Goal: Task Accomplishment & Management: Manage account settings

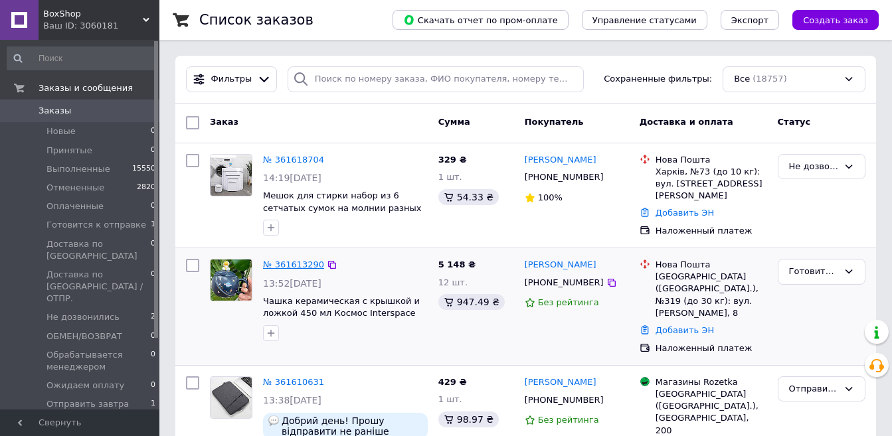
click at [301, 264] on link "№ 361613290" at bounding box center [293, 265] width 61 height 10
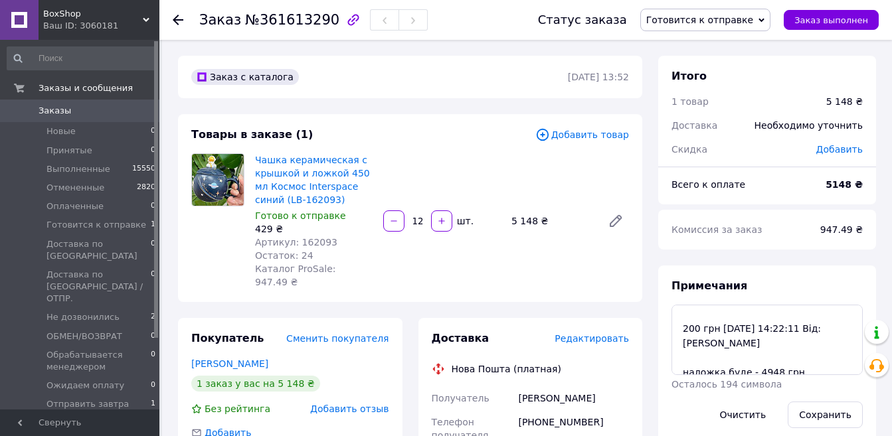
scroll to position [29, 0]
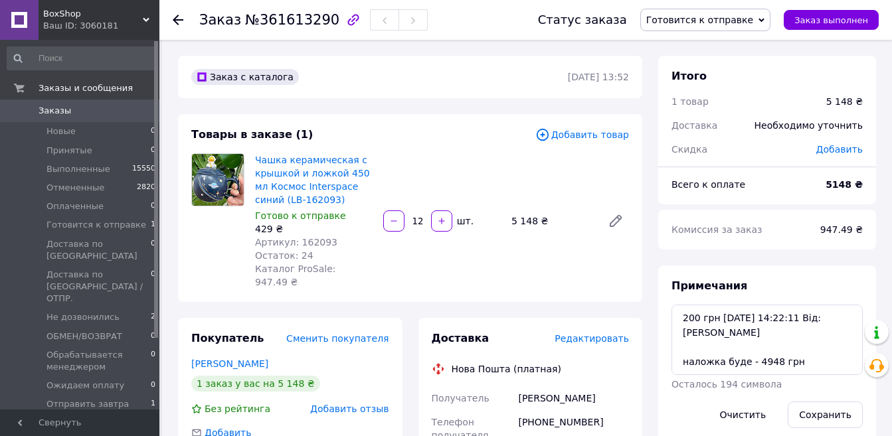
click at [272, 23] on span "№361613290" at bounding box center [292, 20] width 94 height 16
click at [272, 21] on span "№361613290" at bounding box center [292, 20] width 94 height 16
copy span "361613290"
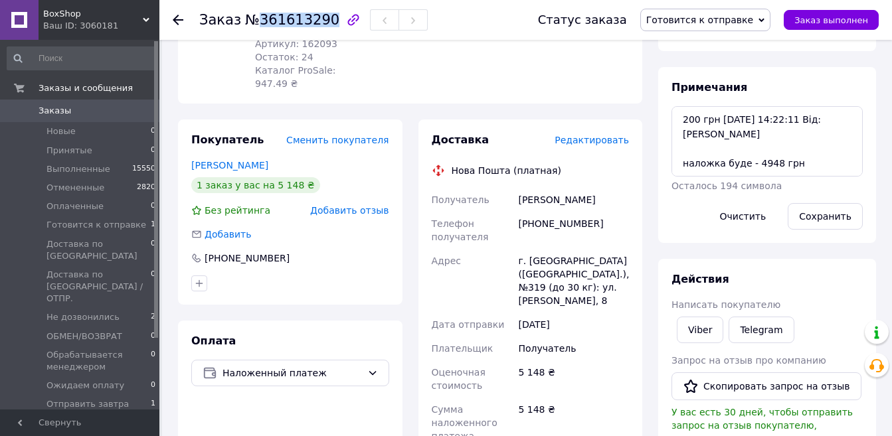
scroll to position [199, 0]
click at [556, 211] on div "[PHONE_NUMBER]" at bounding box center [573, 229] width 116 height 37
copy div "380950787646"
click at [544, 187] on div "[PERSON_NAME]" at bounding box center [573, 199] width 116 height 24
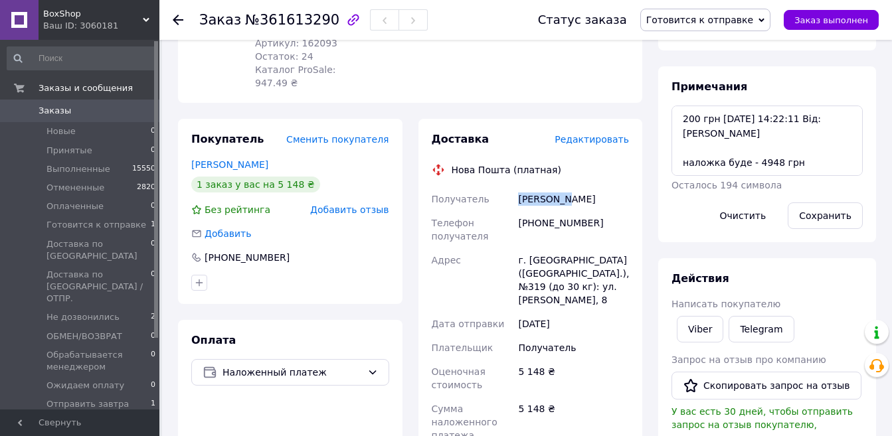
click at [544, 187] on div "[PERSON_NAME]" at bounding box center [573, 199] width 116 height 24
copy div "[PERSON_NAME]"
click at [574, 187] on div "[PERSON_NAME]" at bounding box center [573, 199] width 116 height 24
copy div "Катерина"
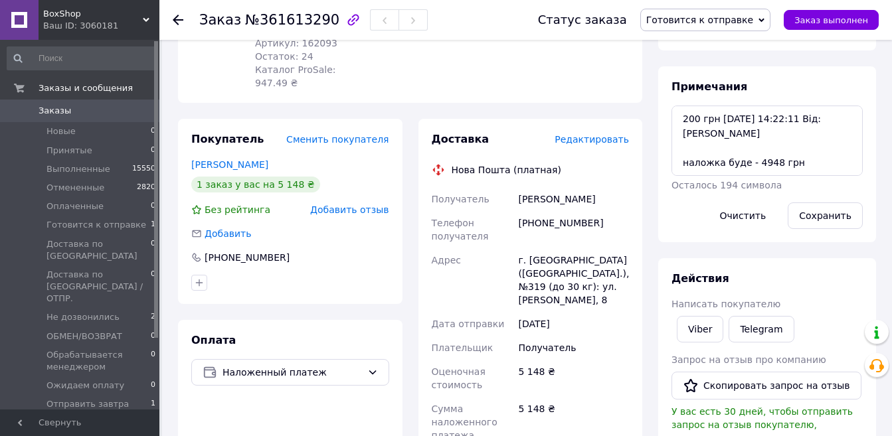
click at [467, 211] on div "Телефон получателя" at bounding box center [472, 229] width 87 height 37
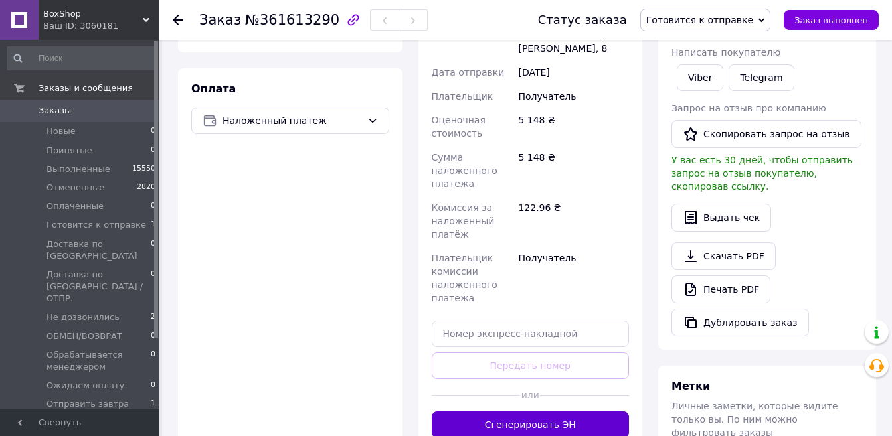
scroll to position [597, 0]
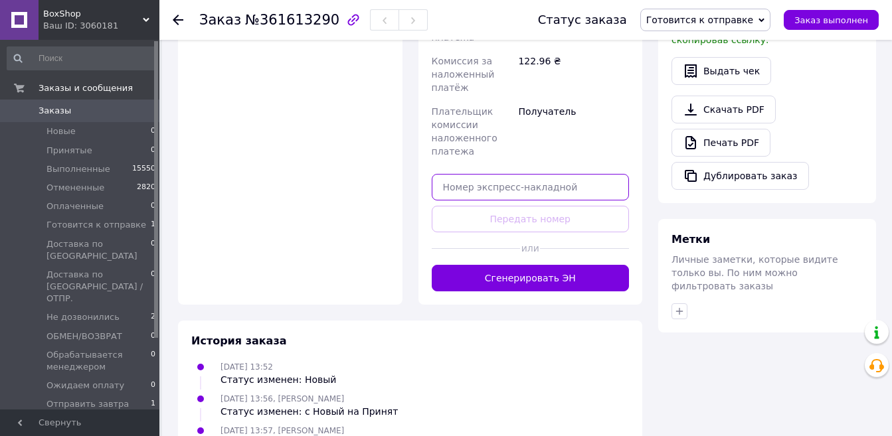
paste input "20400477601682"
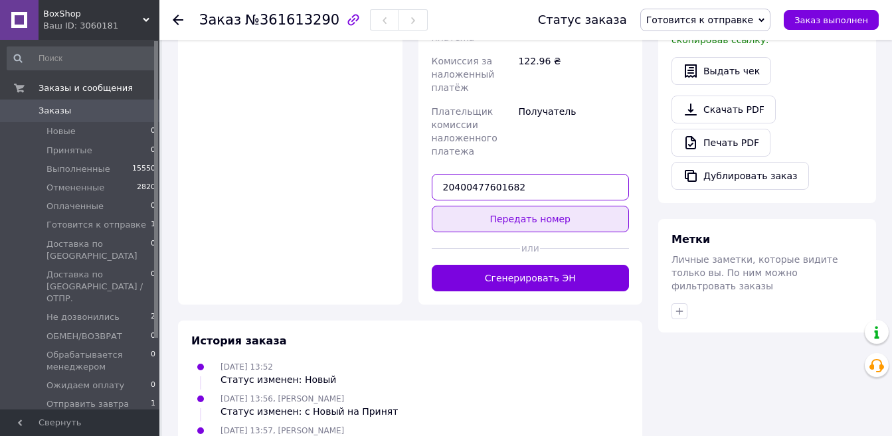
type input "20400477601682"
click at [511, 206] on button "Передать номер" at bounding box center [531, 219] width 198 height 27
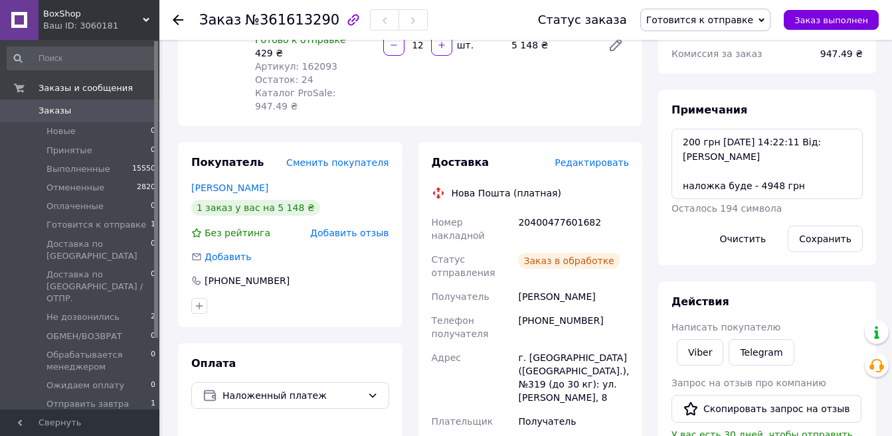
scroll to position [0, 0]
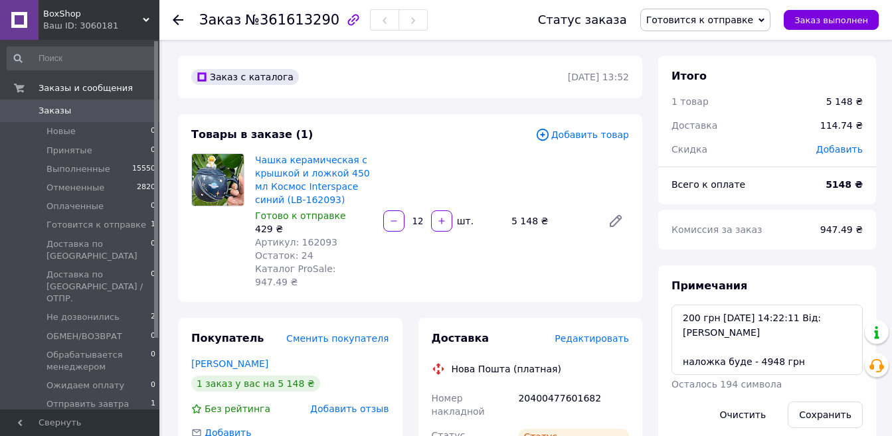
click at [703, 23] on span "Готовится к отправке" at bounding box center [699, 20] width 107 height 11
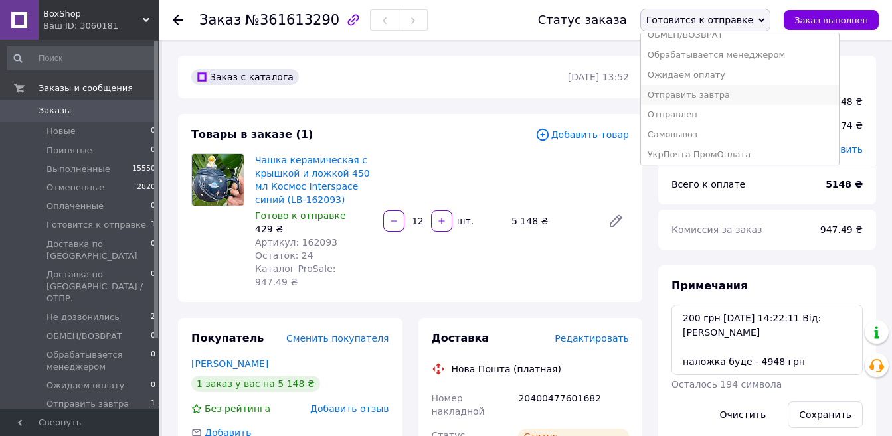
scroll to position [154, 0]
click at [706, 113] on li "Отправлен" at bounding box center [740, 112] width 198 height 20
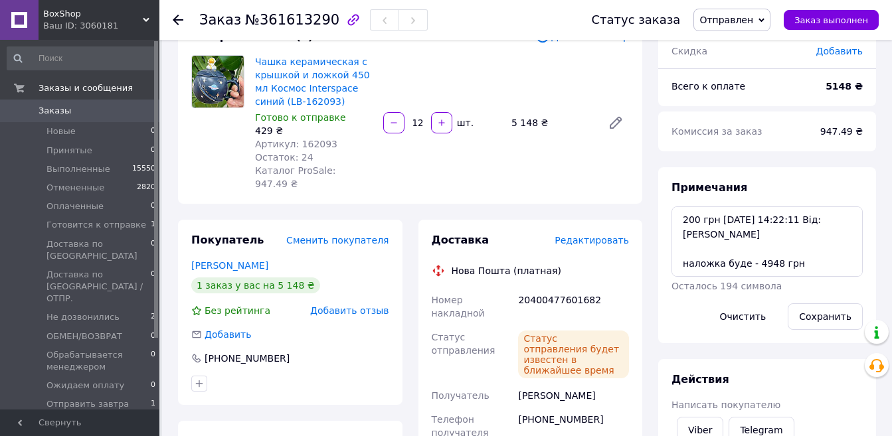
scroll to position [0, 0]
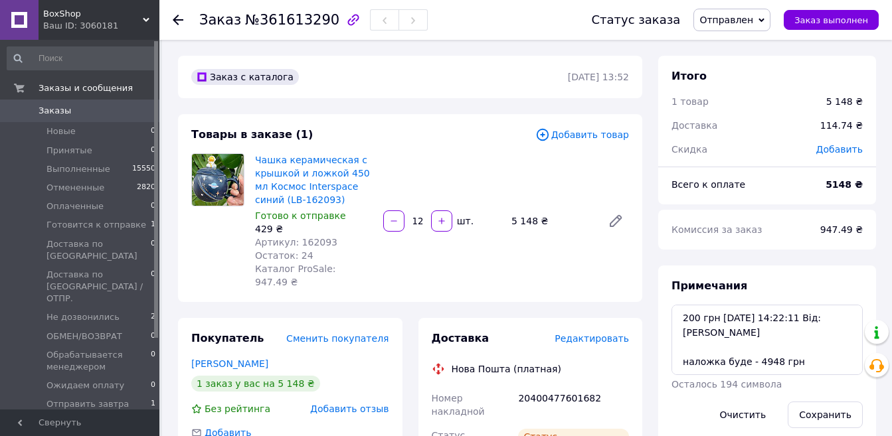
click at [149, 17] on div "BoxShop Ваш ID: 3060181" at bounding box center [99, 20] width 121 height 40
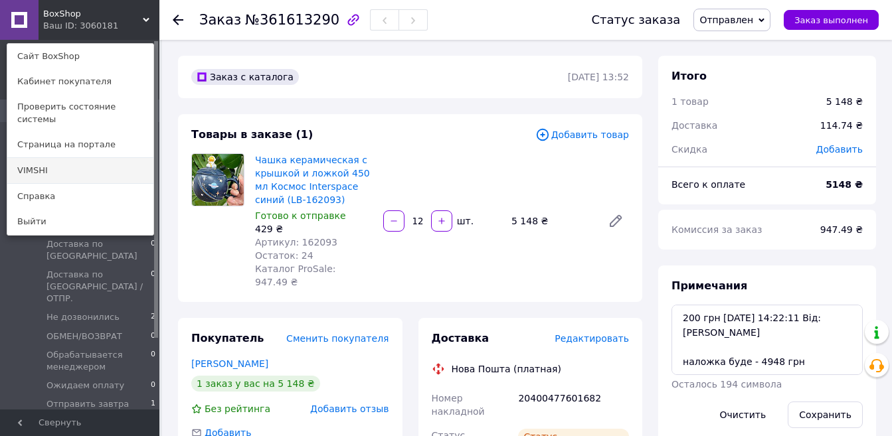
click at [105, 158] on link "VIMSHI" at bounding box center [80, 170] width 146 height 25
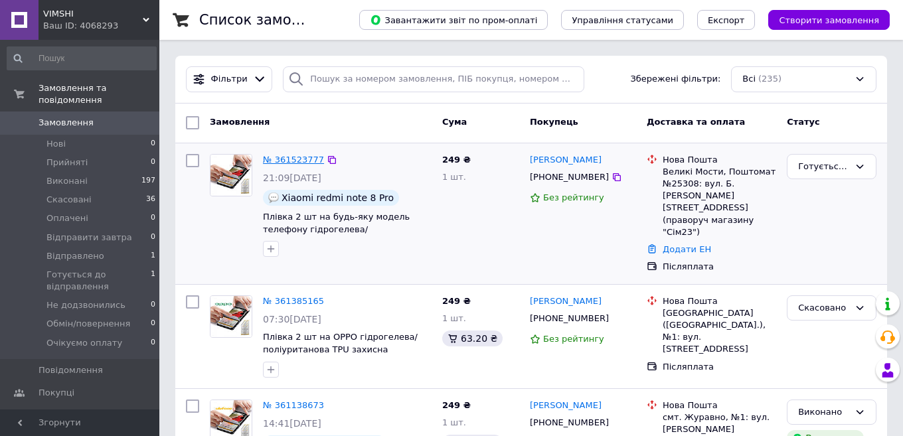
click at [282, 159] on link "№ 361523777" at bounding box center [293, 160] width 61 height 10
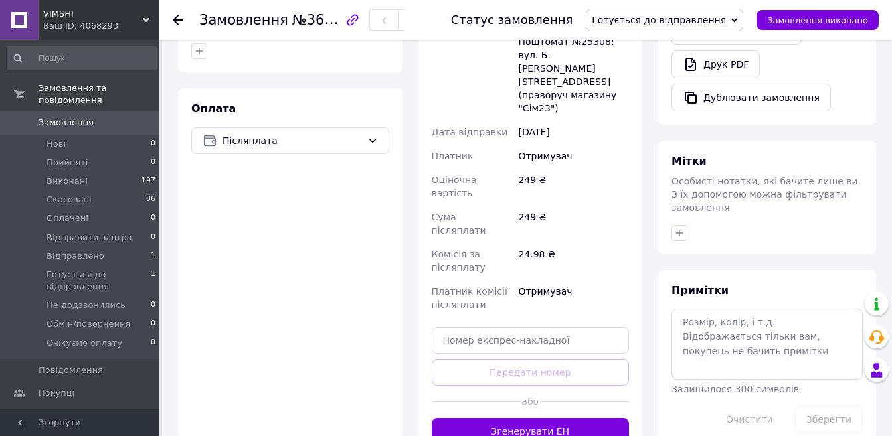
scroll to position [332, 0]
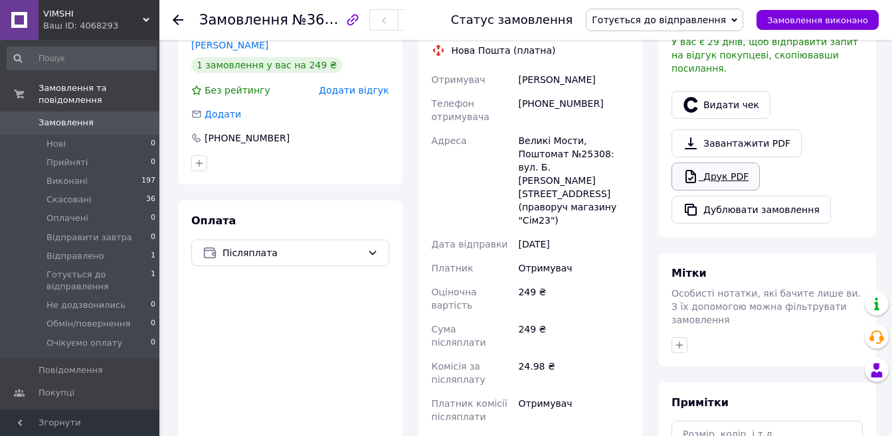
click at [724, 163] on link "Друк PDF" at bounding box center [715, 177] width 88 height 28
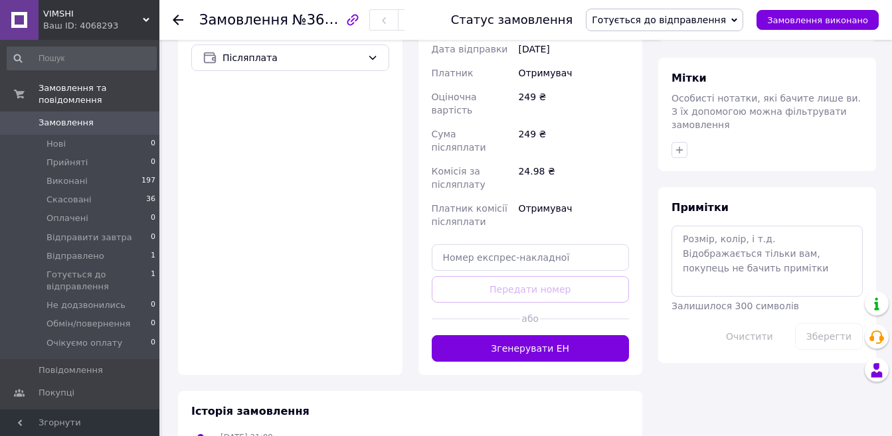
scroll to position [531, 0]
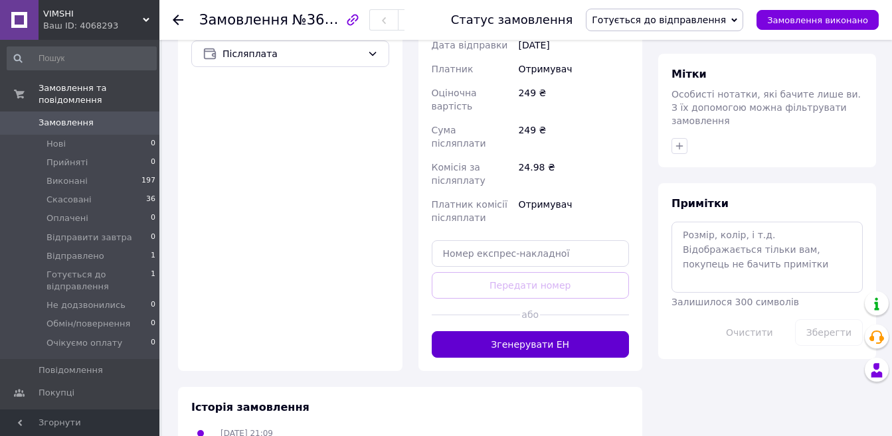
click at [541, 331] on button "Згенерувати ЕН" at bounding box center [531, 344] width 198 height 27
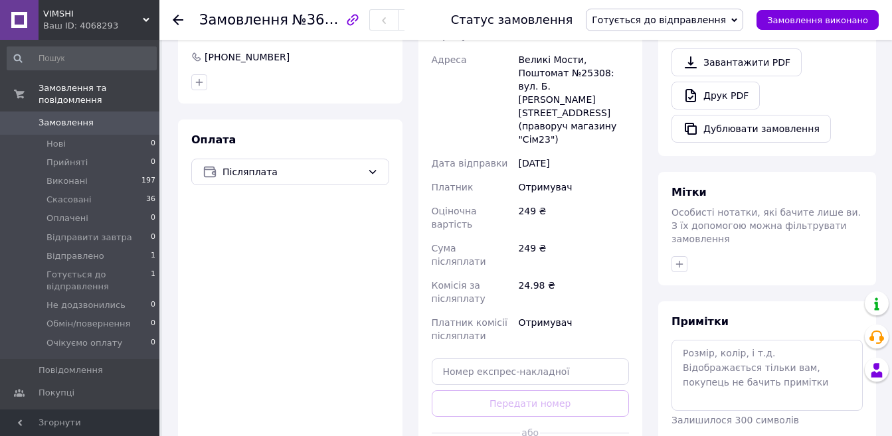
scroll to position [398, 0]
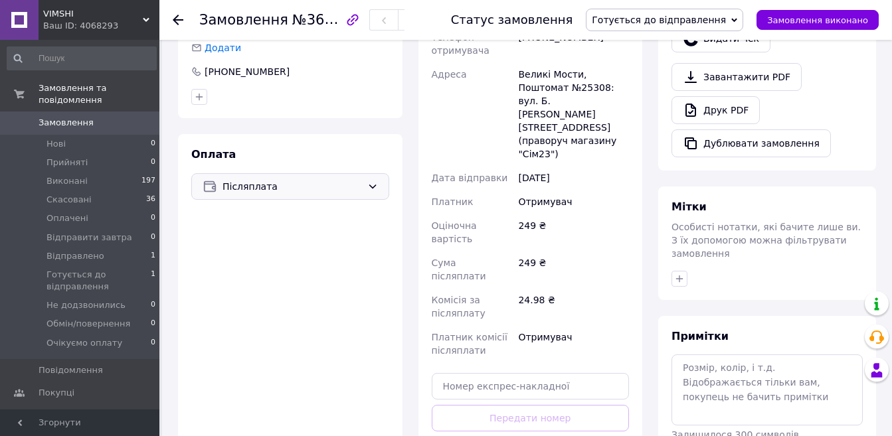
click at [347, 179] on span "Післяплата" at bounding box center [291, 186] width 139 height 15
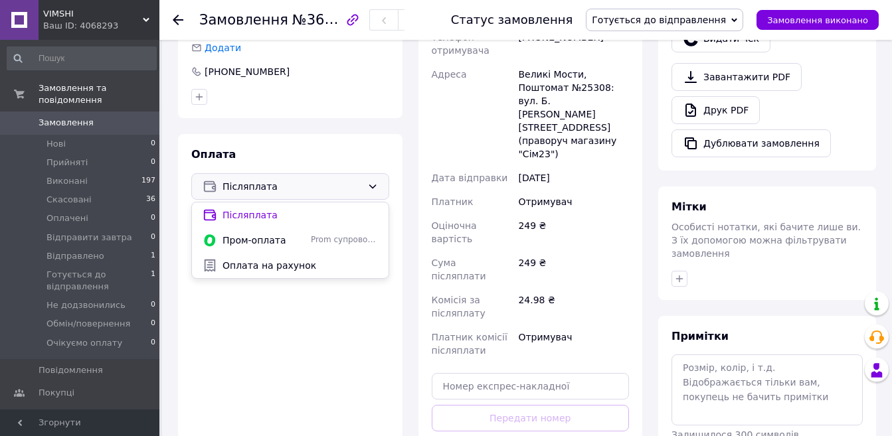
click at [465, 220] on span "Оціночна вартість" at bounding box center [454, 232] width 45 height 24
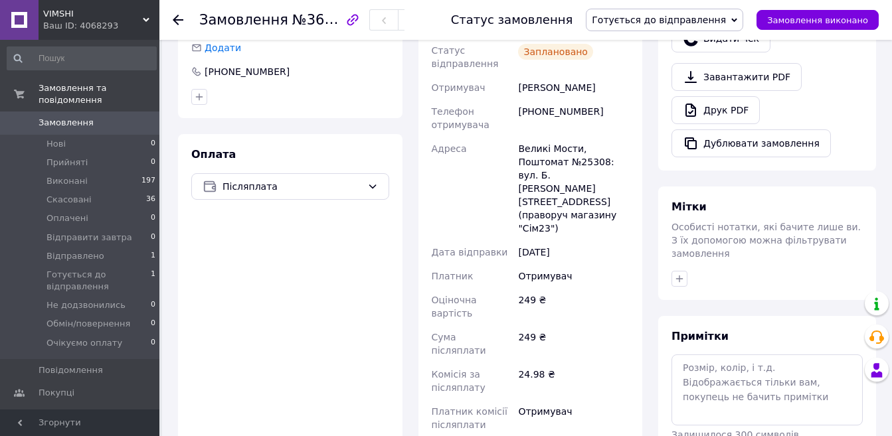
click at [704, 16] on span "Готується до відправлення" at bounding box center [658, 20] width 134 height 11
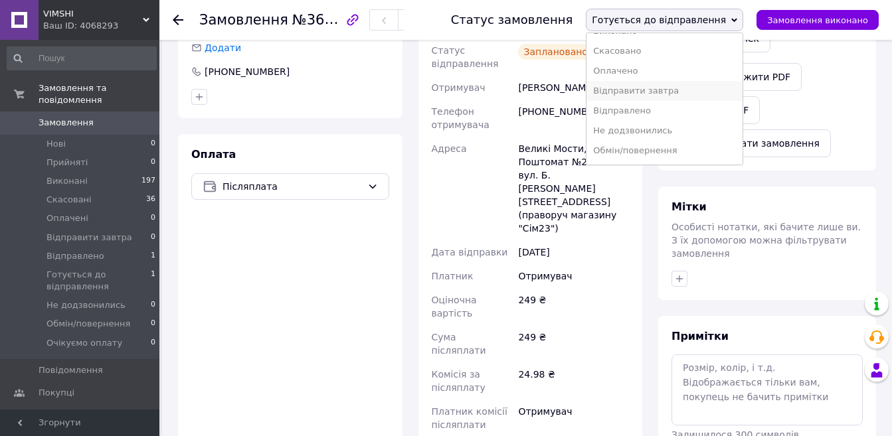
scroll to position [54, 0]
click at [666, 90] on li "Відправлено" at bounding box center [664, 92] width 156 height 20
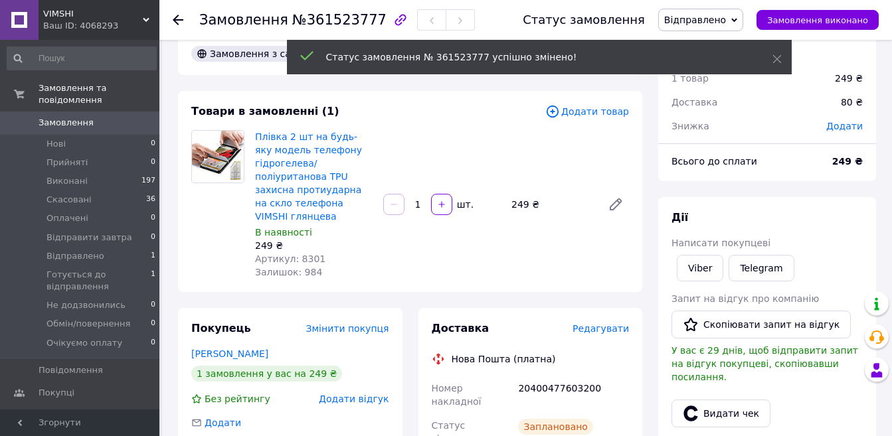
scroll to position [0, 0]
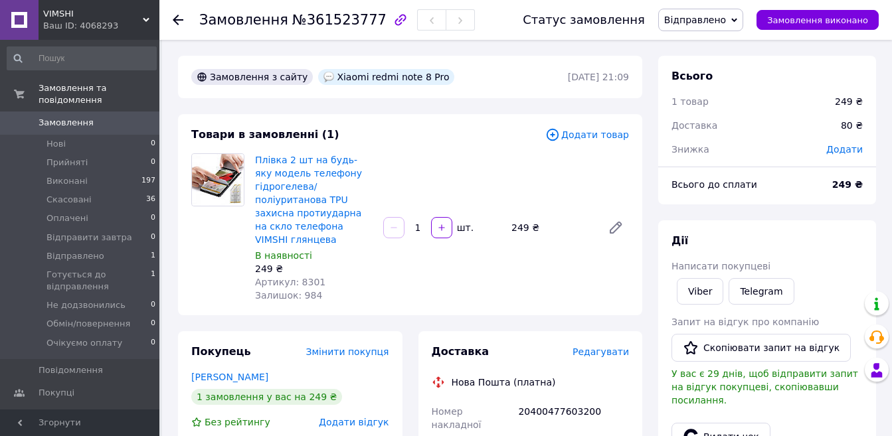
click at [323, 77] on img at bounding box center [328, 77] width 11 height 11
click at [325, 74] on div "Xiaomi redmi note 8 Pro" at bounding box center [386, 77] width 136 height 16
drag, startPoint x: 324, startPoint y: 74, endPoint x: 423, endPoint y: 77, distance: 98.9
click at [423, 77] on div "Xiaomi redmi note 8 Pro" at bounding box center [386, 77] width 136 height 16
copy div "Xiaomi redmi note 8 Pro"
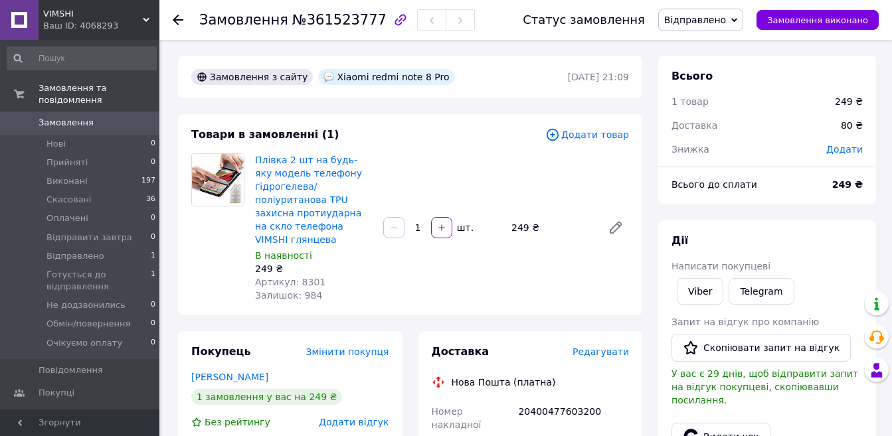
click at [144, 14] on div "VIMSHI Ваш ID: 4068293" at bounding box center [99, 20] width 121 height 40
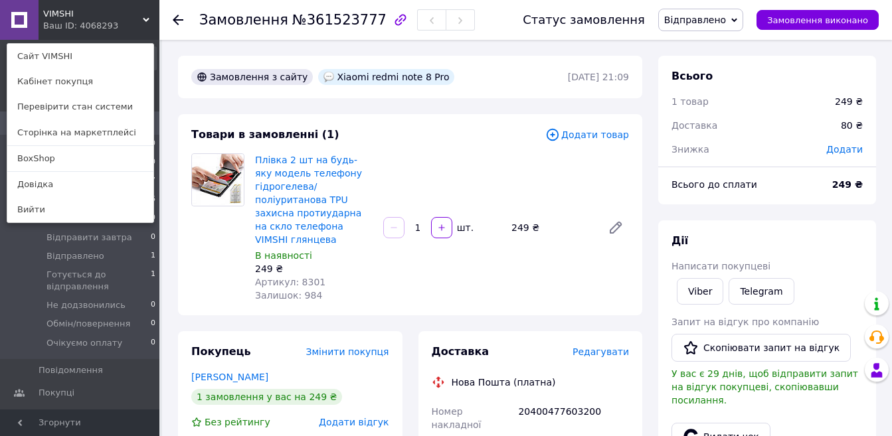
click at [84, 163] on link "BoxShop" at bounding box center [80, 158] width 146 height 25
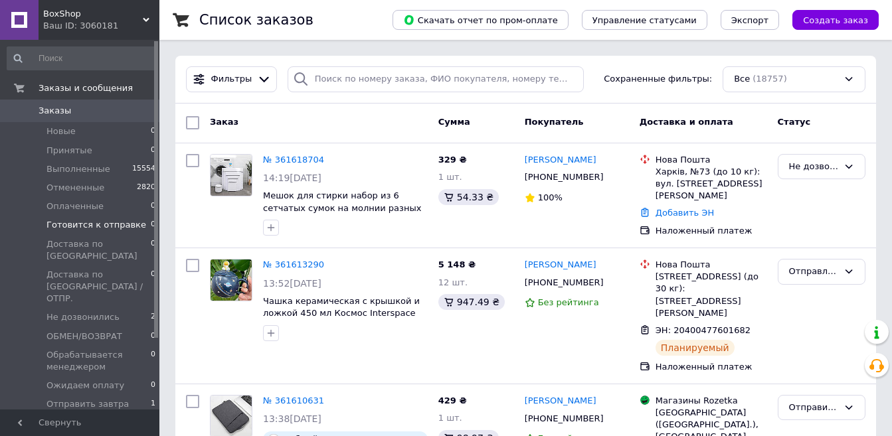
click at [78, 227] on span "Готовится к отправке" at bounding box center [96, 225] width 100 height 12
